Goal: Find contact information: Find contact information

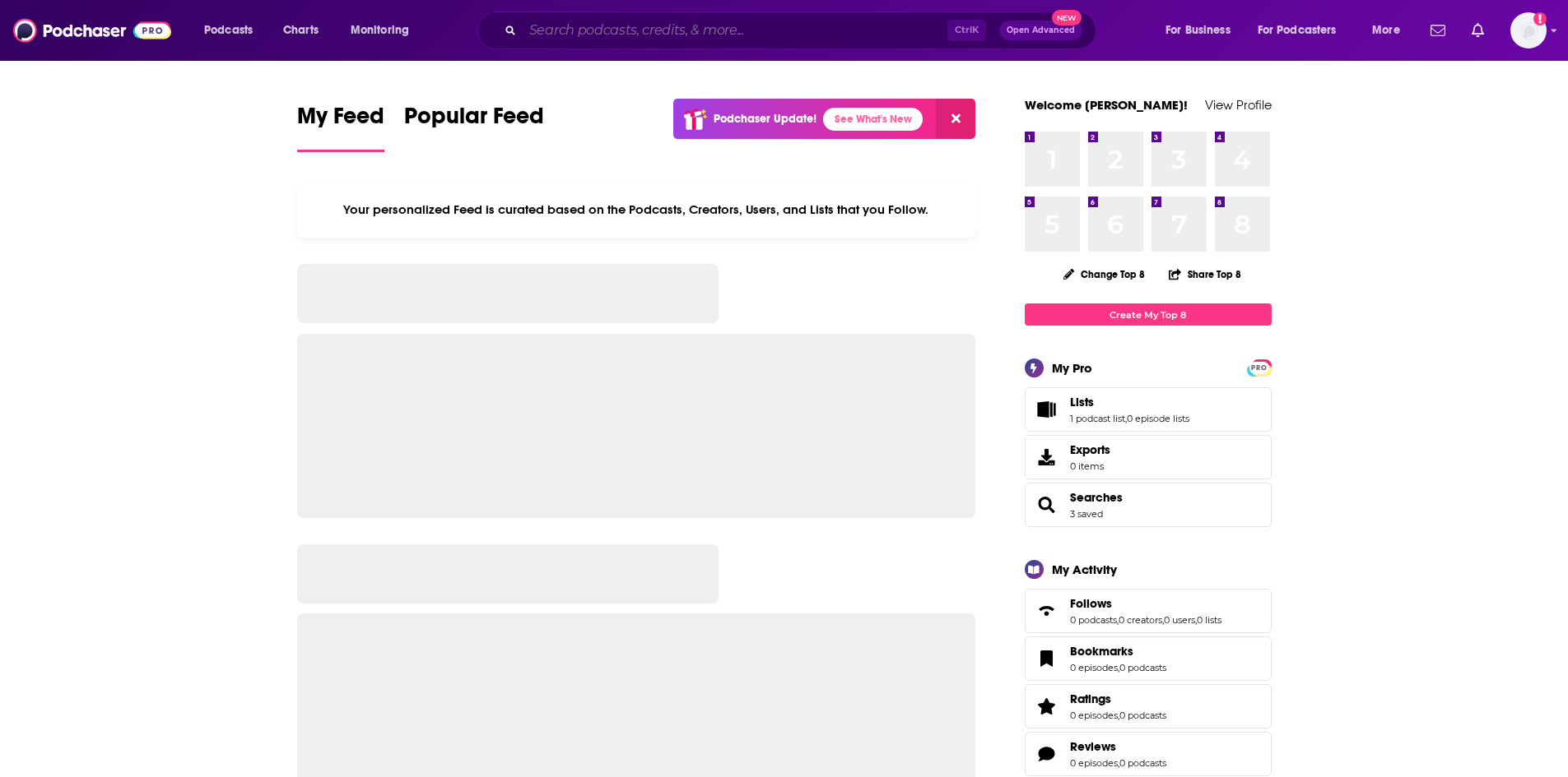
click at [634, 37] on input "Search podcasts, credits, & more..." at bounding box center [735, 30] width 425 height 26
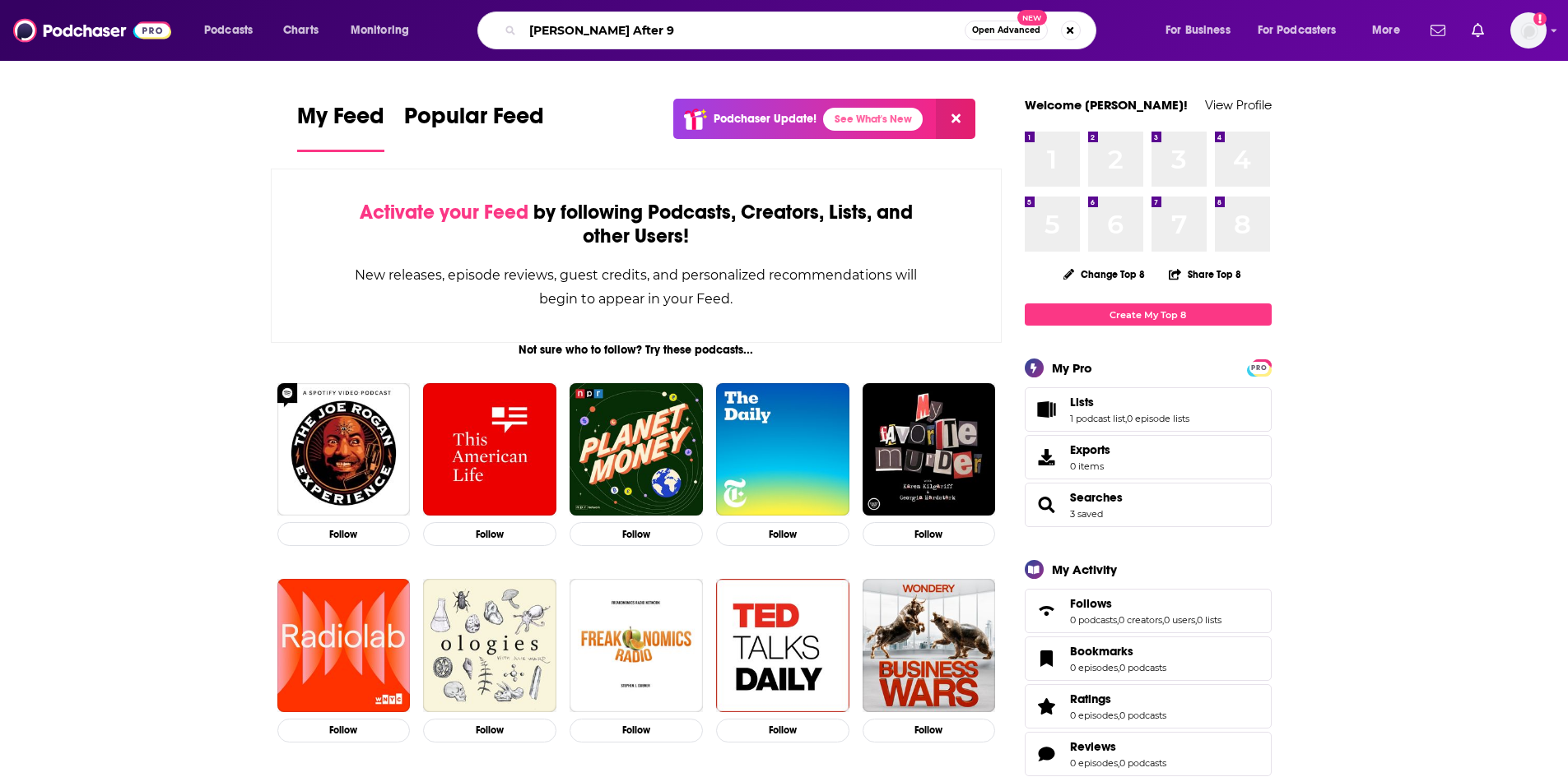
type input "[PERSON_NAME] After 9"
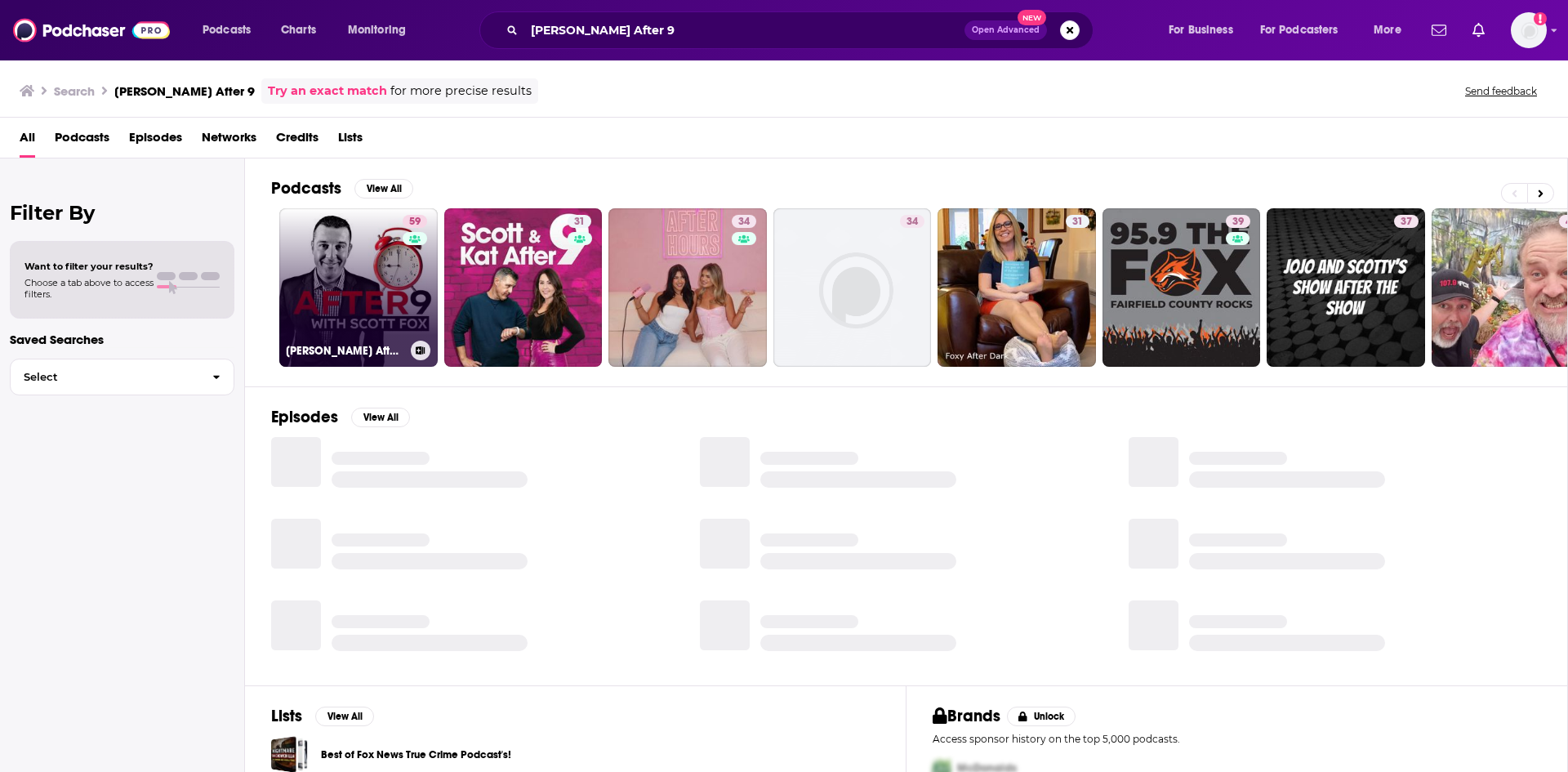
click at [384, 279] on link "59 [PERSON_NAME] After 9" at bounding box center [359, 287] width 158 height 158
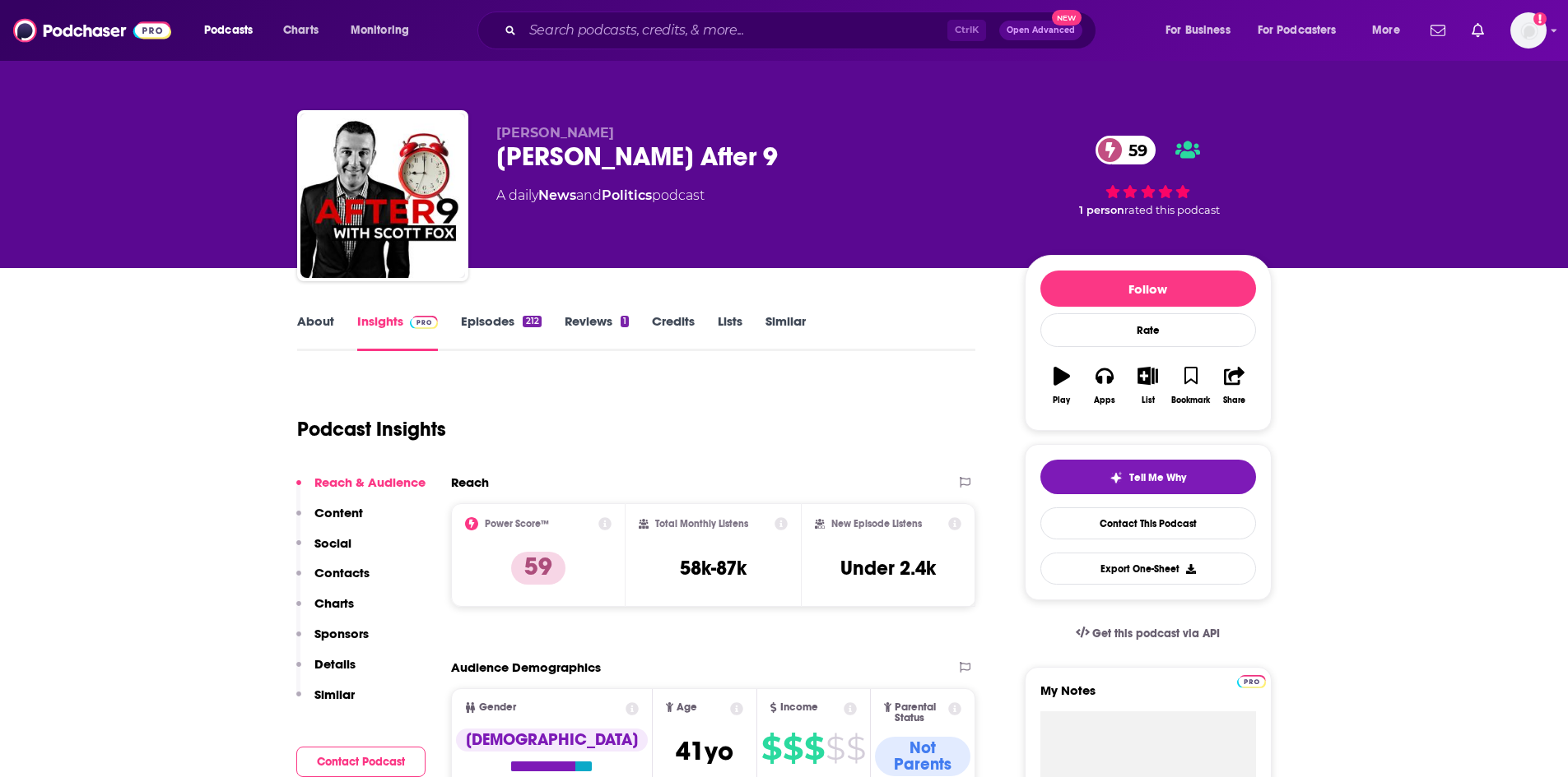
click at [343, 757] on button "Contact Podcast" at bounding box center [361, 761] width 129 height 30
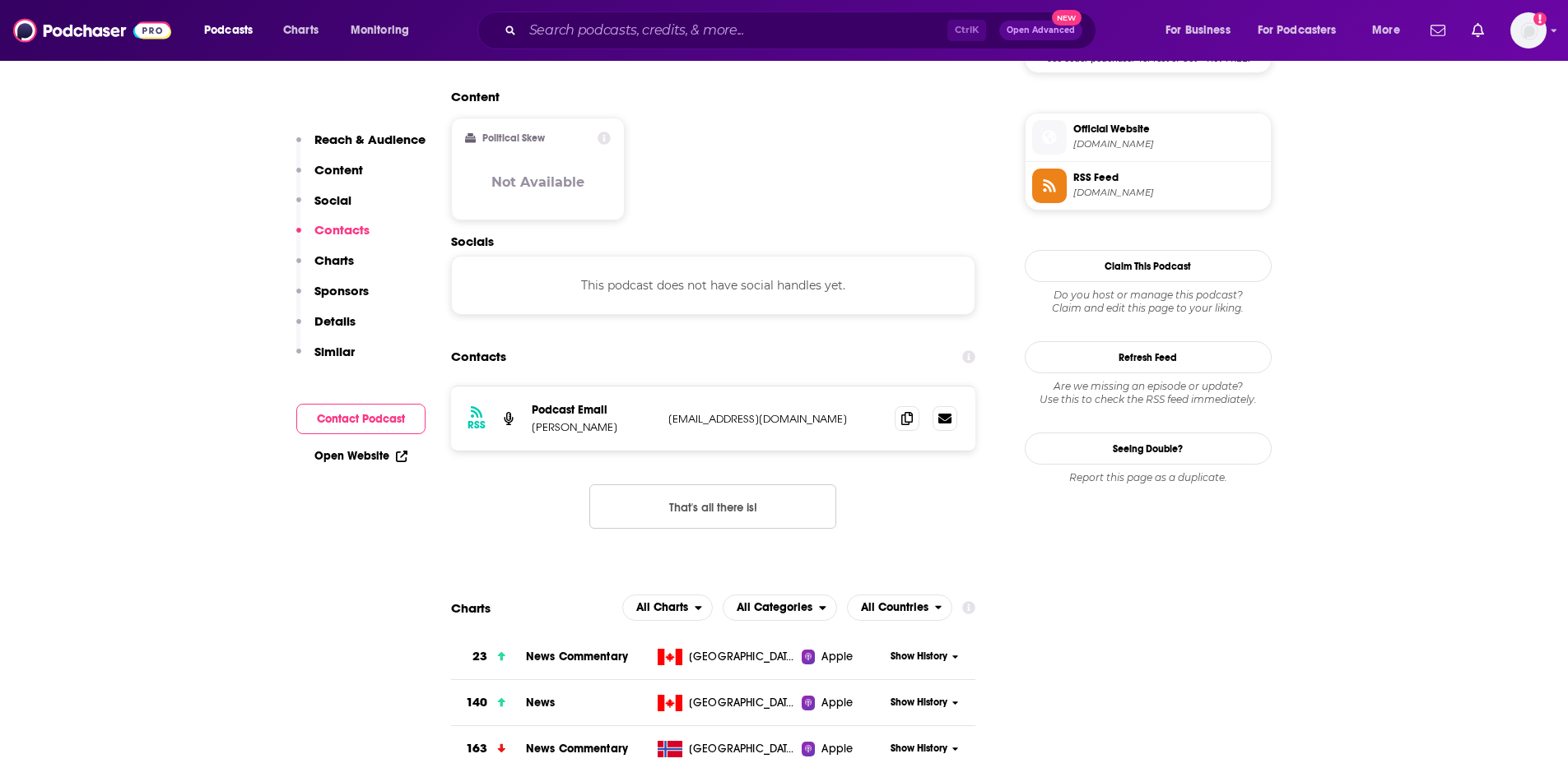
scroll to position [1318, 0]
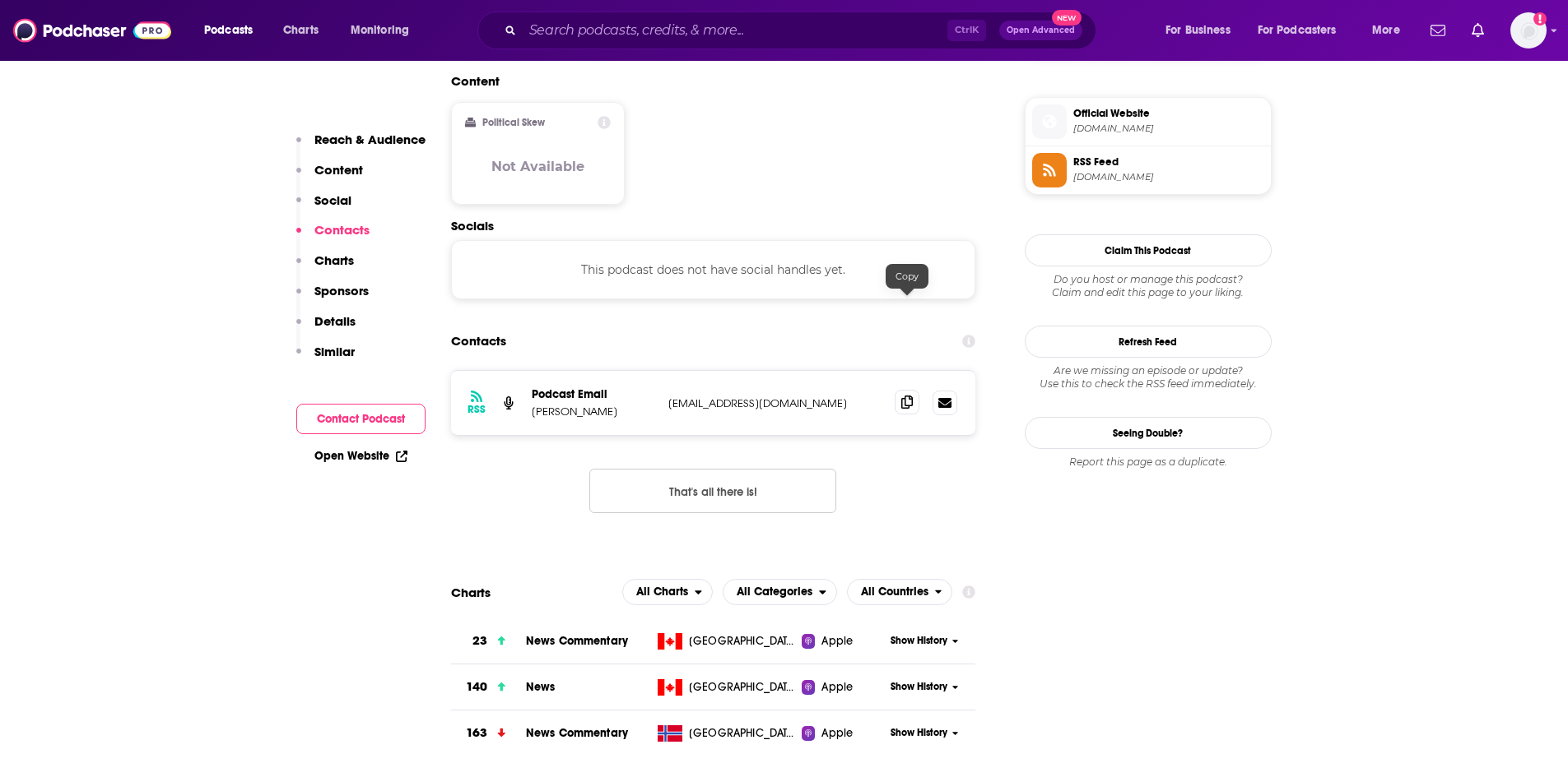
click at [906, 396] on icon at bounding box center [907, 402] width 11 height 13
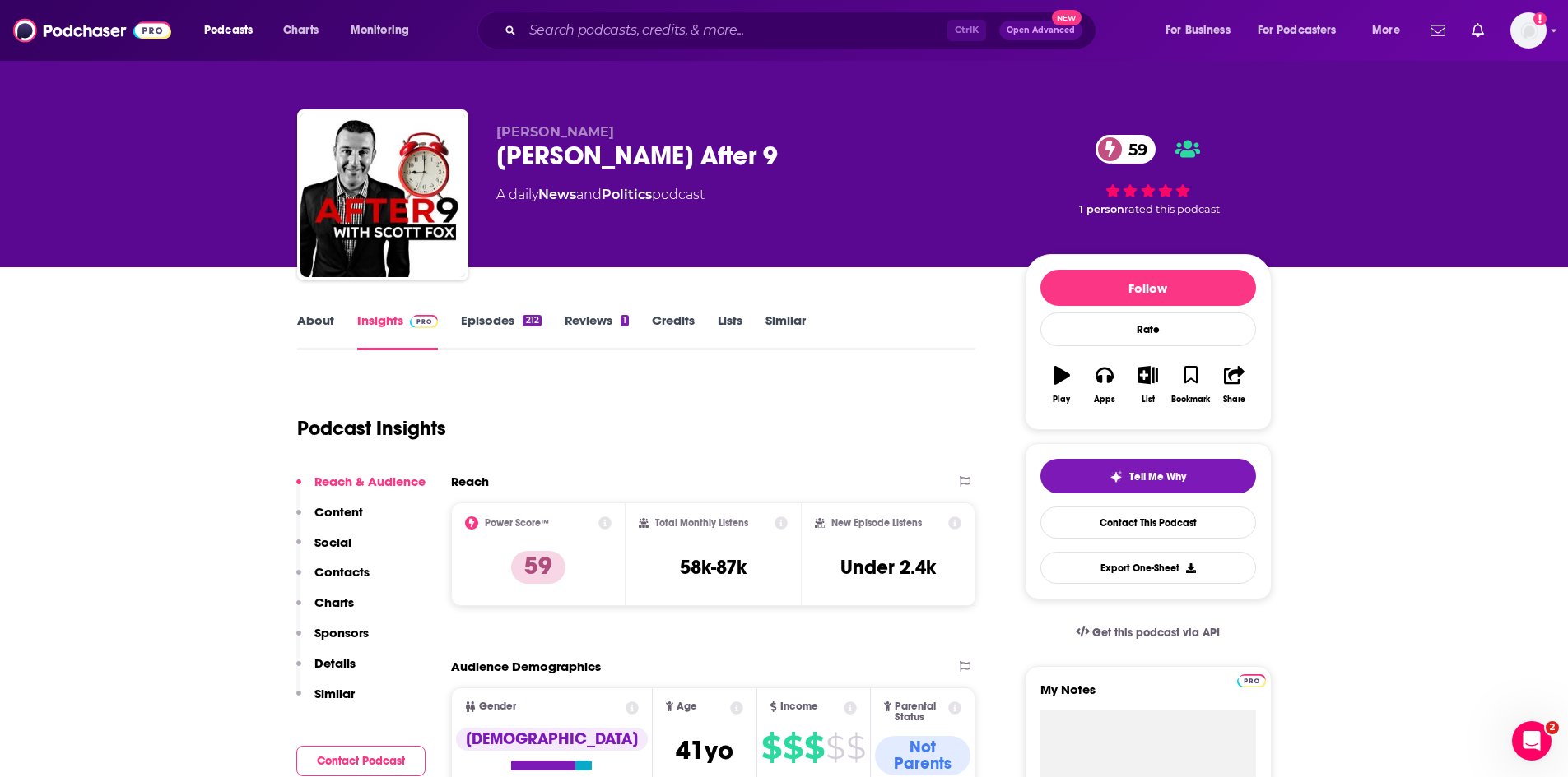
scroll to position [0, 0]
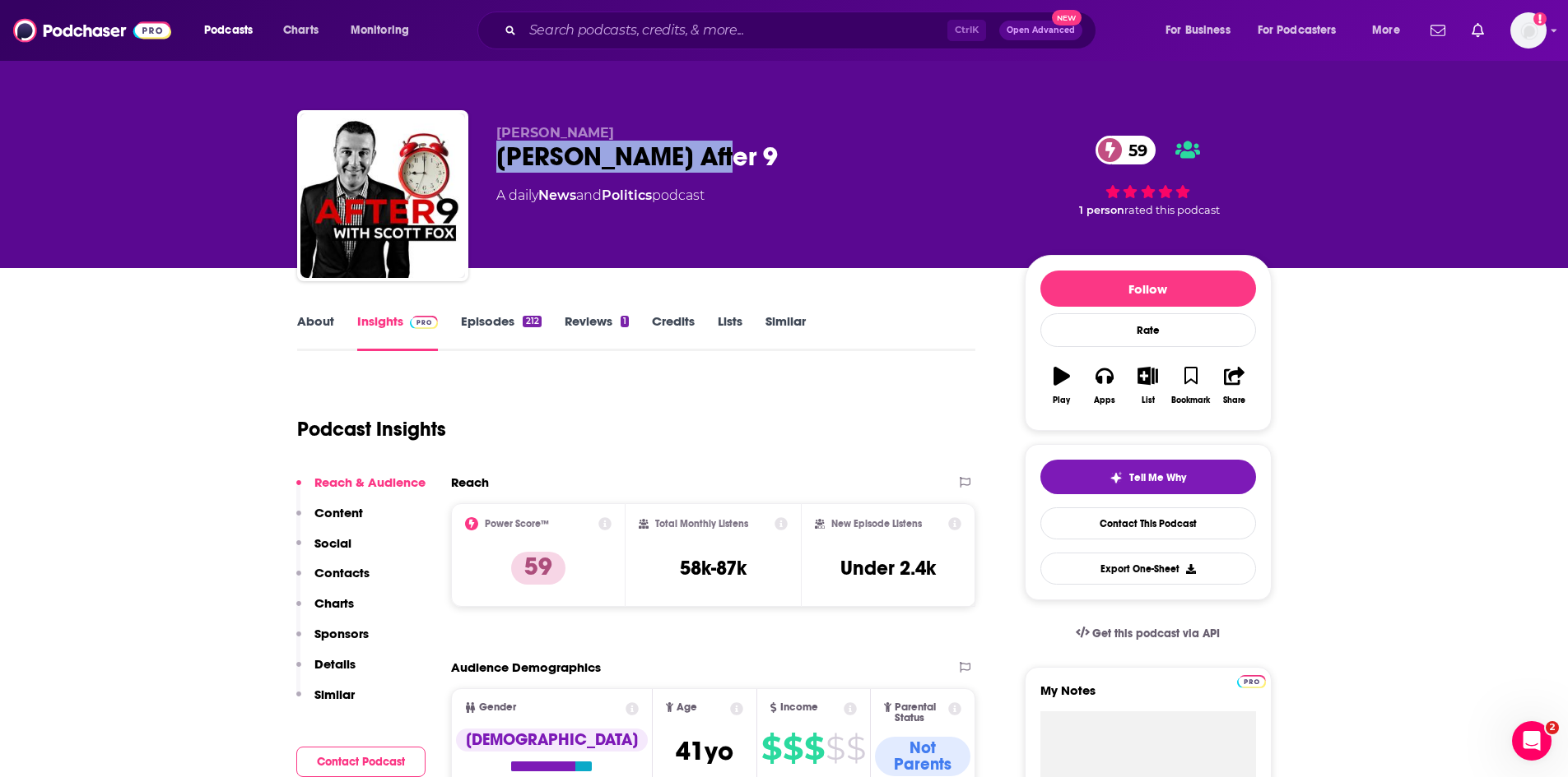
drag, startPoint x: 744, startPoint y: 167, endPoint x: 485, endPoint y: 162, distance: 259.0
click at [485, 162] on div "[PERSON_NAME] [PERSON_NAME] After 9 59 A daily News and Politics podcast 59 1 p…" at bounding box center [784, 198] width 974 height 178
copy h2 "[PERSON_NAME] After 9"
click at [638, 28] on input "Search podcasts, credits, & more..." at bounding box center [735, 30] width 425 height 26
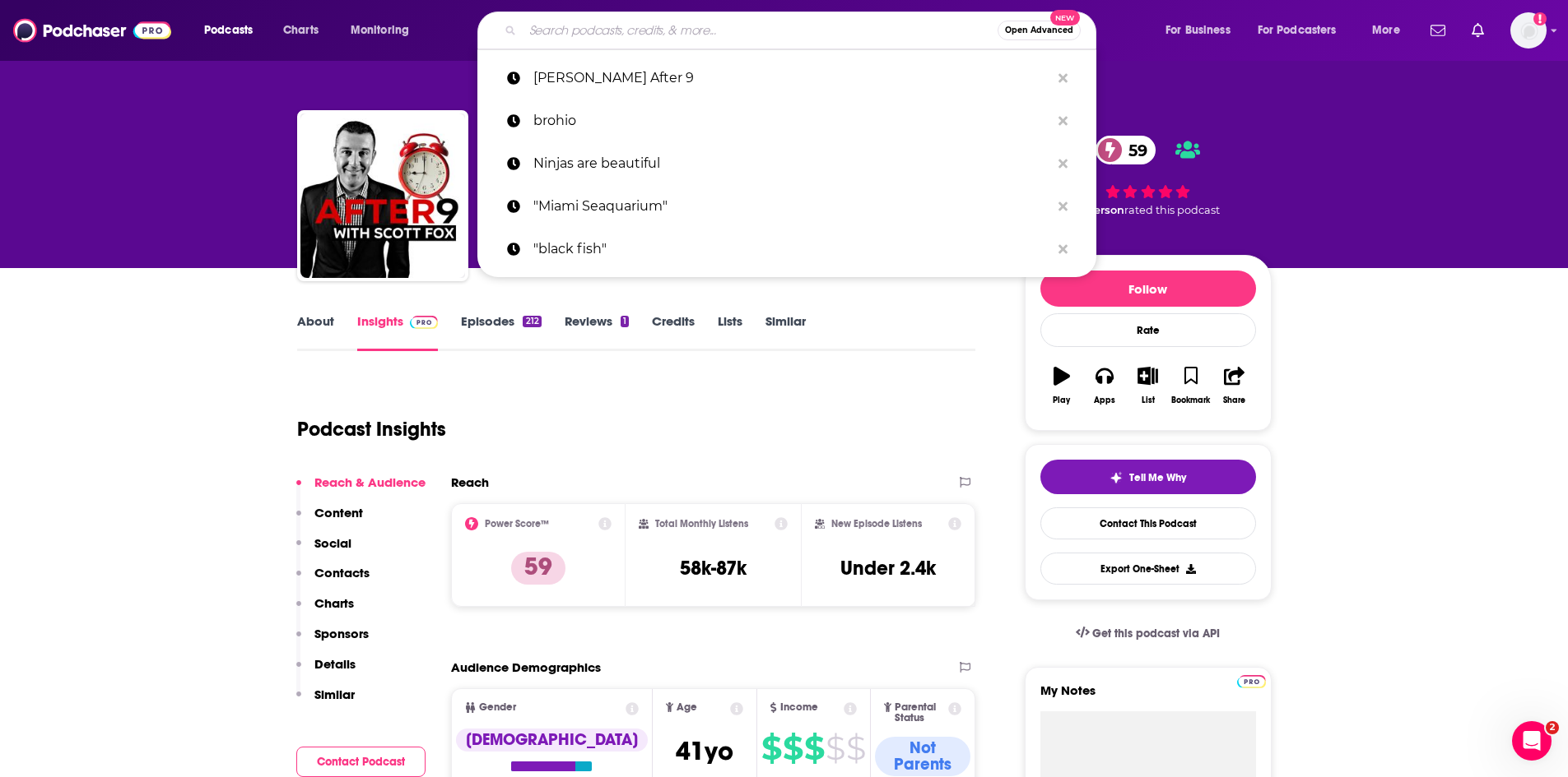
paste input "[PERSON_NAME] & Kat After 9"
type input "[PERSON_NAME] & Kat After 9"
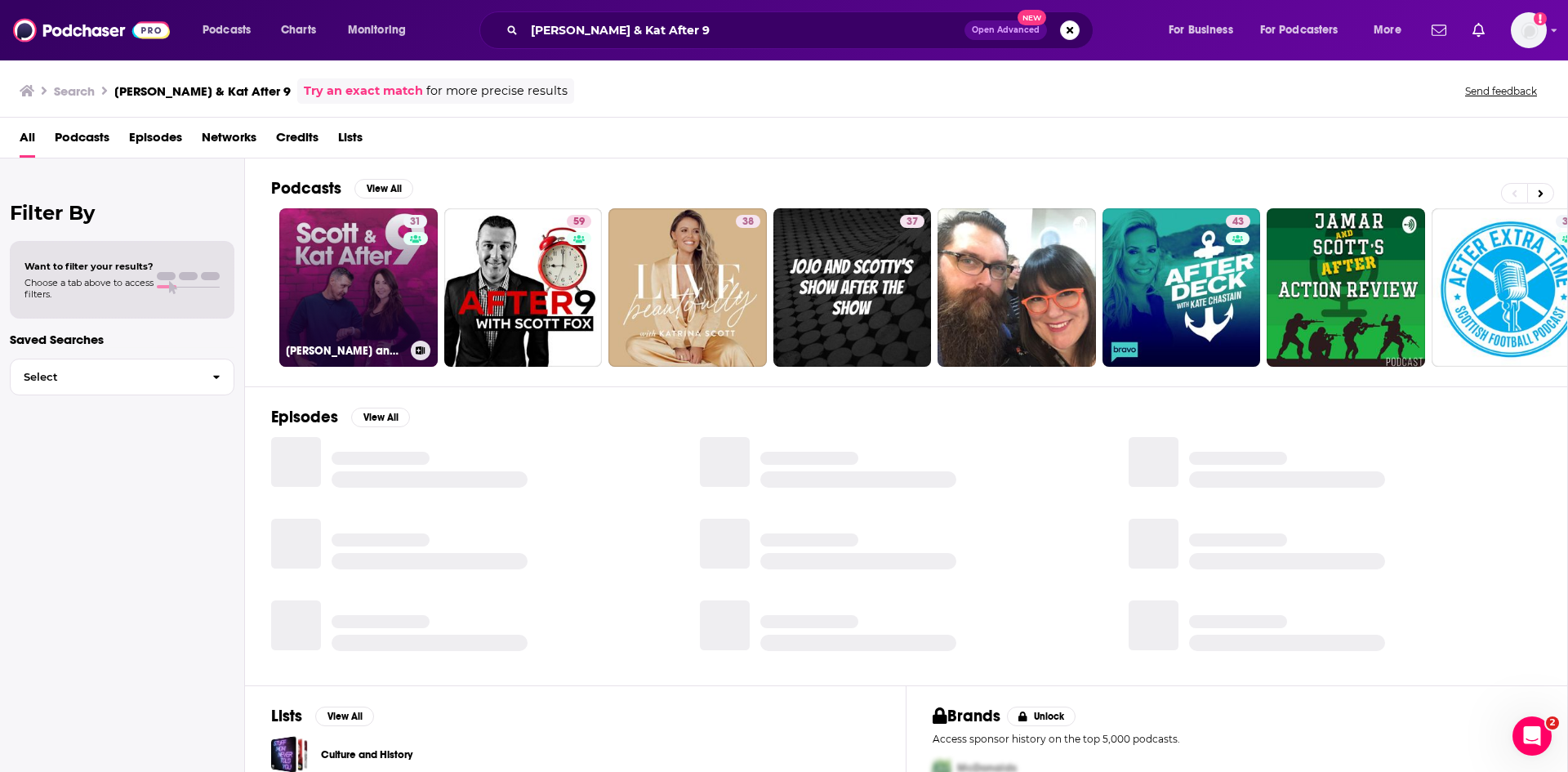
click at [377, 284] on link "31 [PERSON_NAME] and [PERSON_NAME] After 9" at bounding box center [359, 287] width 158 height 158
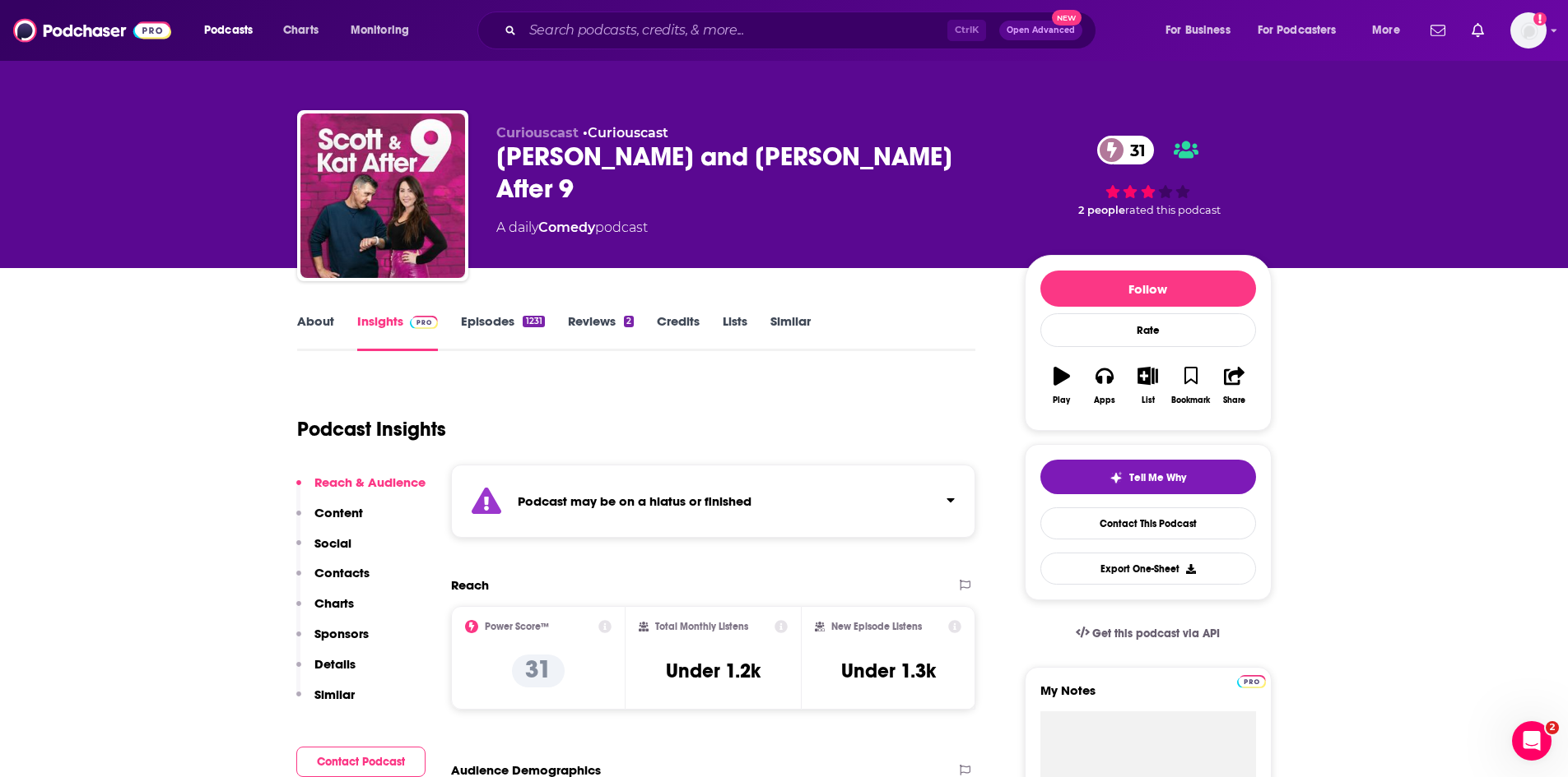
click at [360, 755] on button "Contact Podcast" at bounding box center [361, 761] width 129 height 30
click at [308, 316] on link "About" at bounding box center [316, 333] width 37 height 38
